Goal: Use online tool/utility: Use online tool/utility

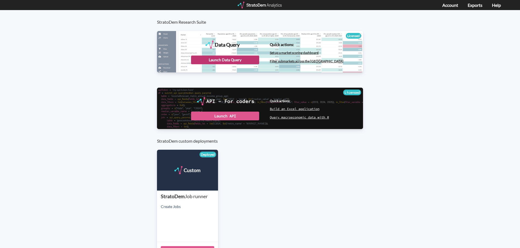
click at [233, 56] on div "Launch Data Query" at bounding box center [225, 60] width 68 height 9
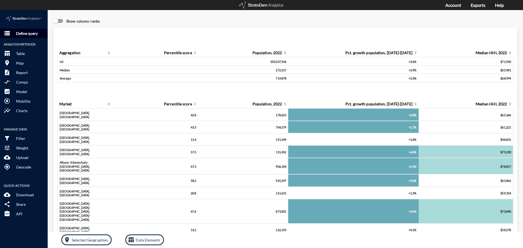
click button "storage Define query"
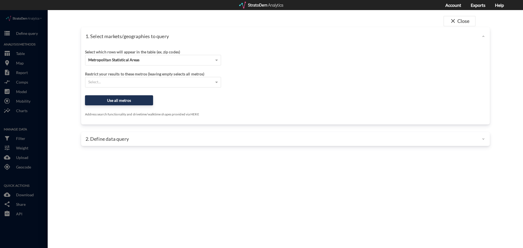
click div "Select which rows will appear in the table (ex. zip codes) Metropolitan Statist…"
click span "Metropolitan Statistical Areas"
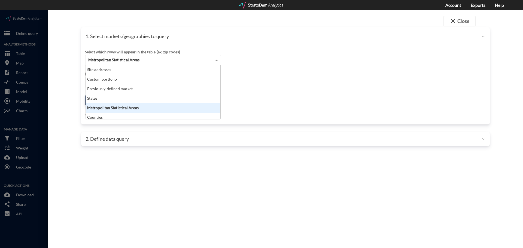
scroll to position [50, 131]
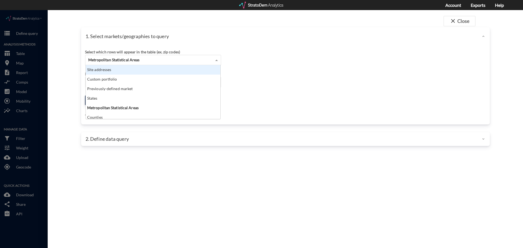
click div "Site addresses"
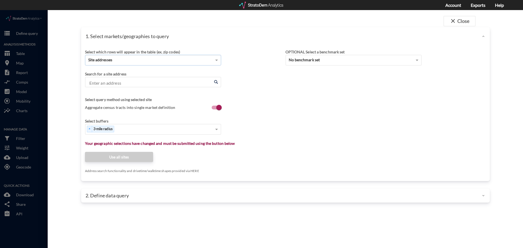
click input "Enter an address"
click li "2505 N Falkenburg Rd, Tampa, Florida"
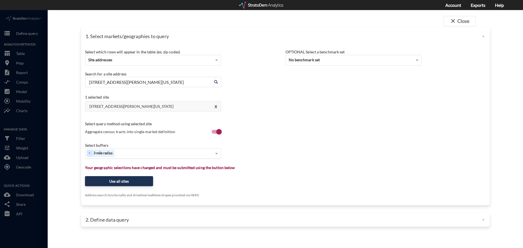
type input "2505 N Falkenburg Rd, Tampa, Florida"
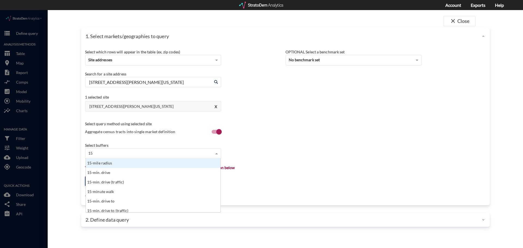
scroll to position [4, 4]
type input "15-min"
type input "30"
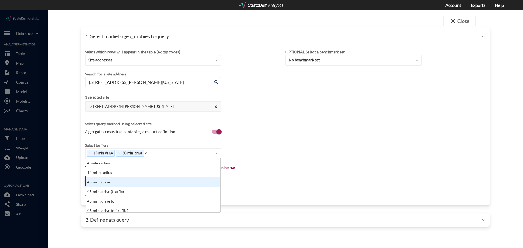
type input "45"
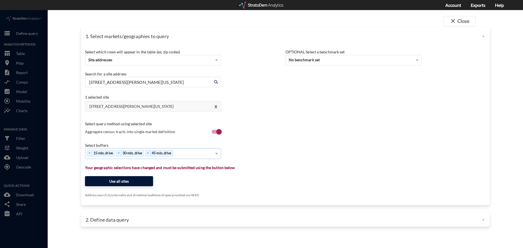
click button "Use all sites"
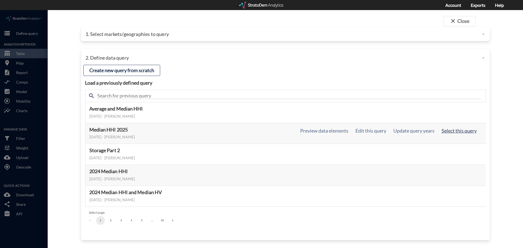
click button "Select this query"
